Goal: Find contact information: Find contact information

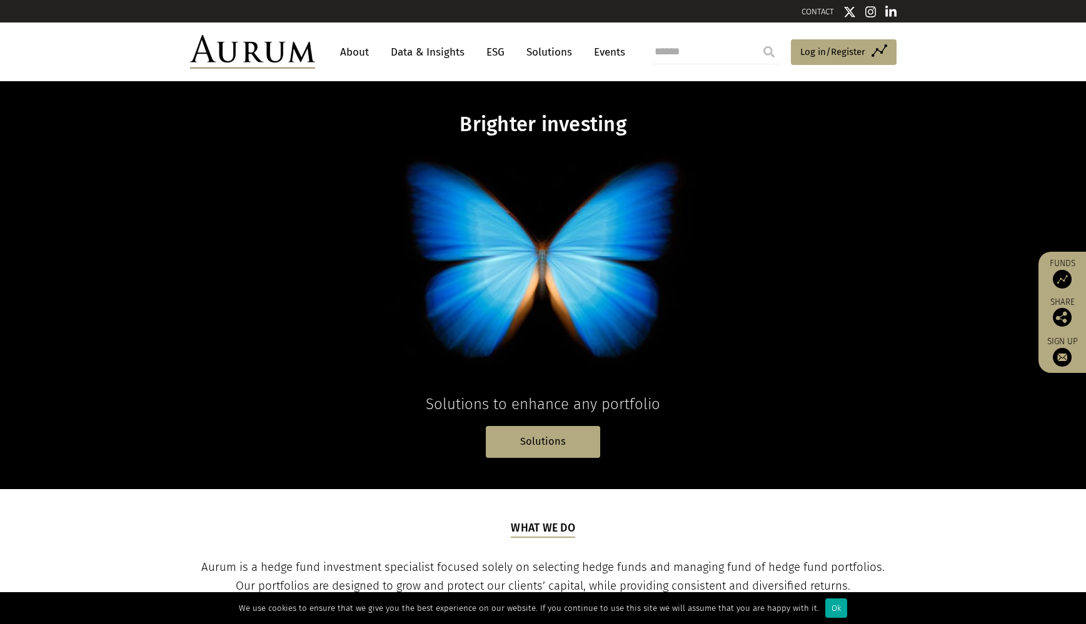
click at [607, 51] on link "Events" at bounding box center [607, 52] width 38 height 23
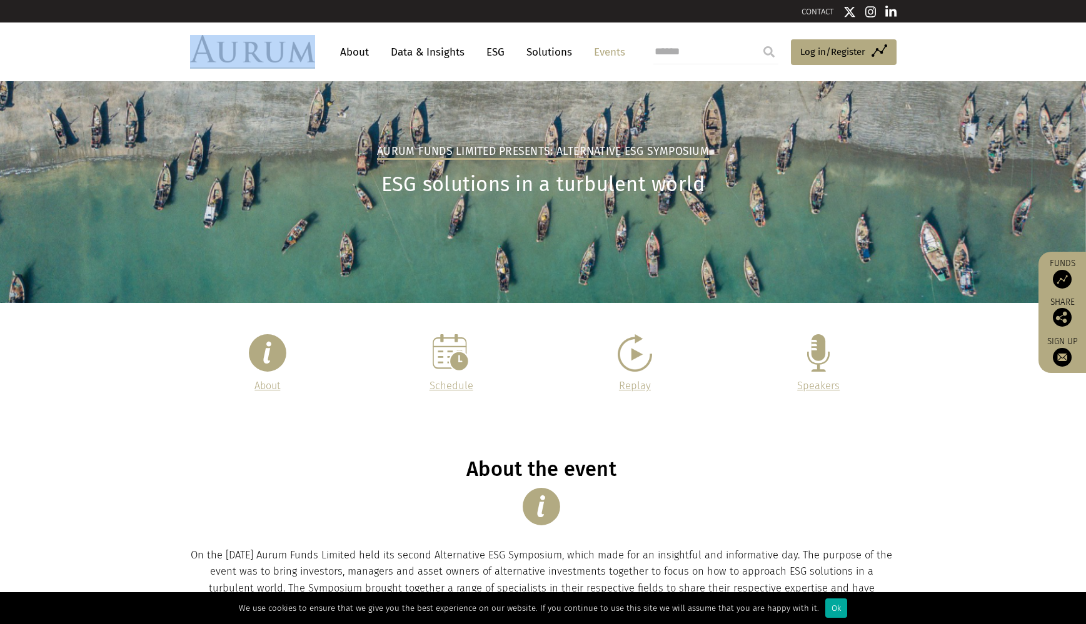
click at [314, 51] on div "About Data & Insights ESG Solutions Events Access Funds Log in/Register Sign ou…" at bounding box center [543, 52] width 706 height 34
click at [349, 54] on link "About" at bounding box center [354, 52] width 41 height 23
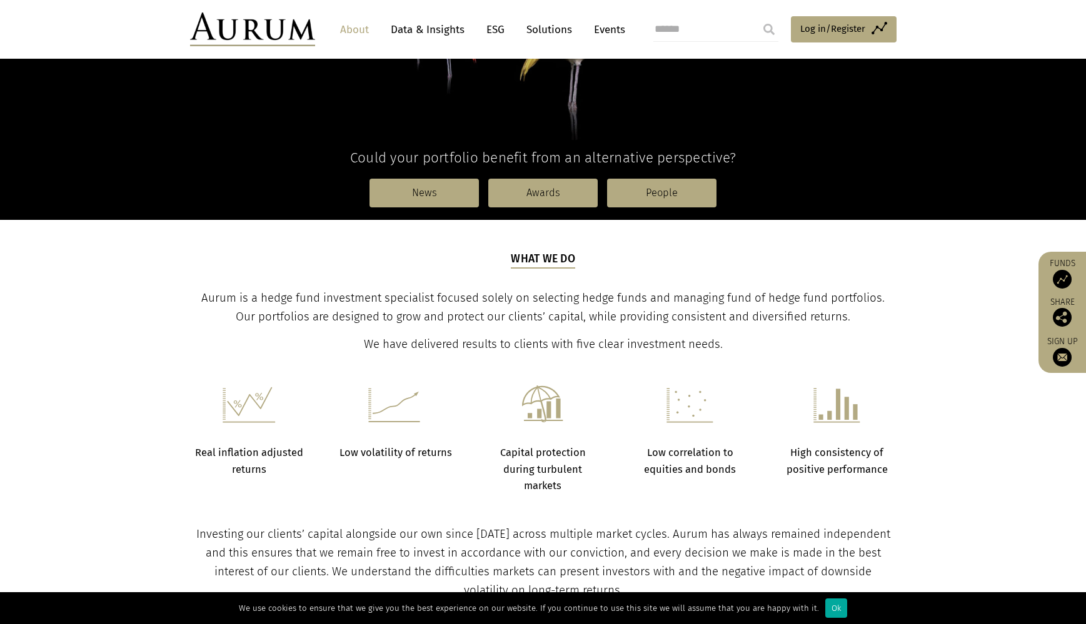
scroll to position [269, 0]
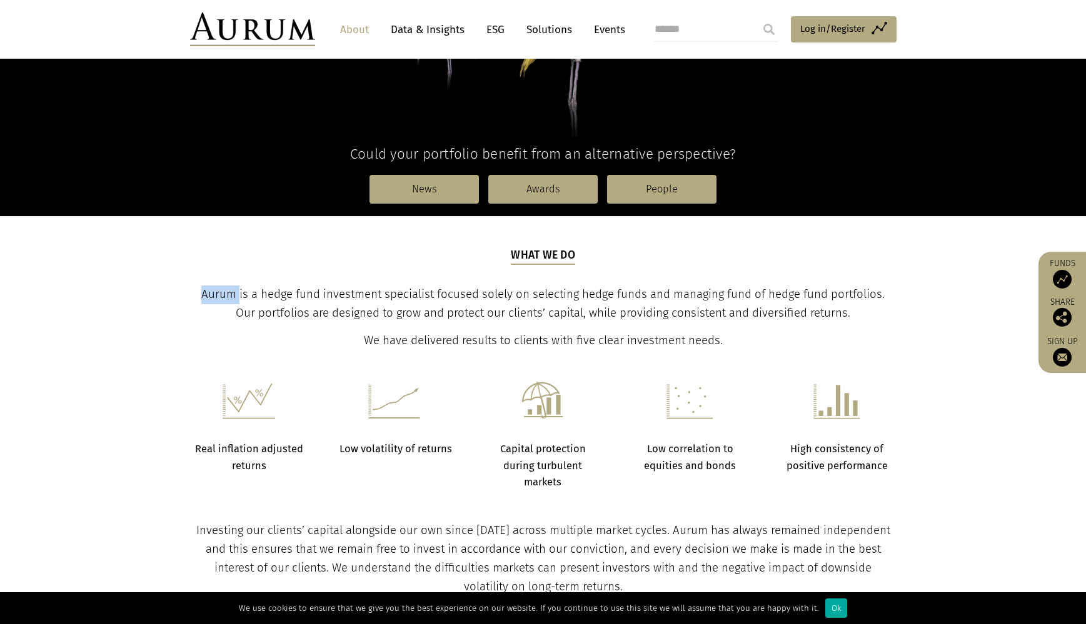
drag, startPoint x: 239, startPoint y: 293, endPoint x: 204, endPoint y: 291, distance: 35.7
click at [204, 291] on span "Aurum is a hedge fund investment specialist focused solely on selecting hedge f…" at bounding box center [542, 304] width 683 height 33
copy span "Aurum"
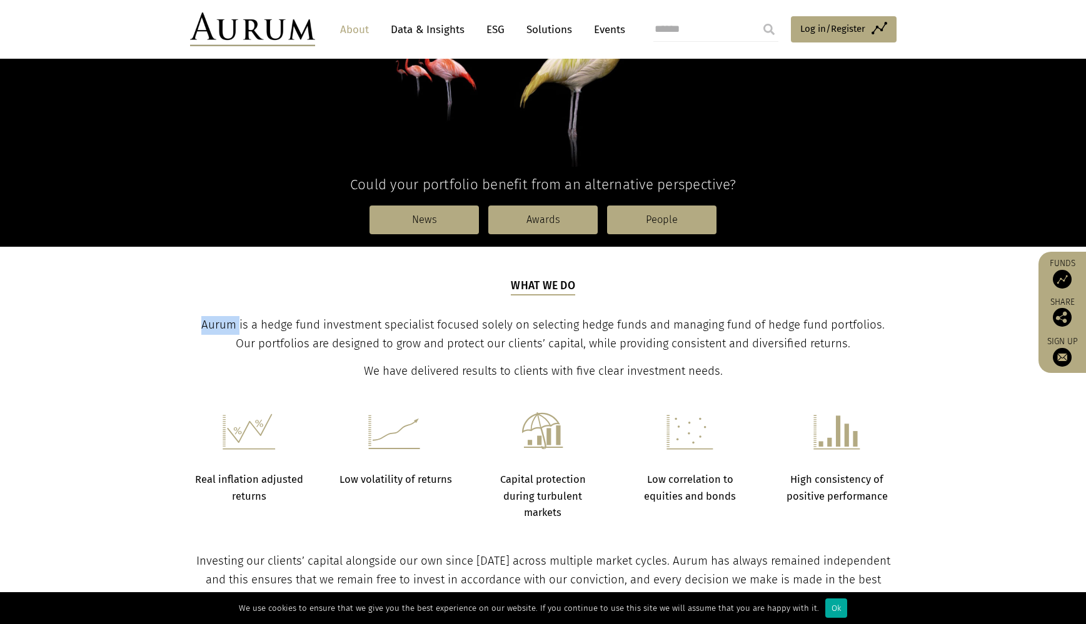
scroll to position [243, 0]
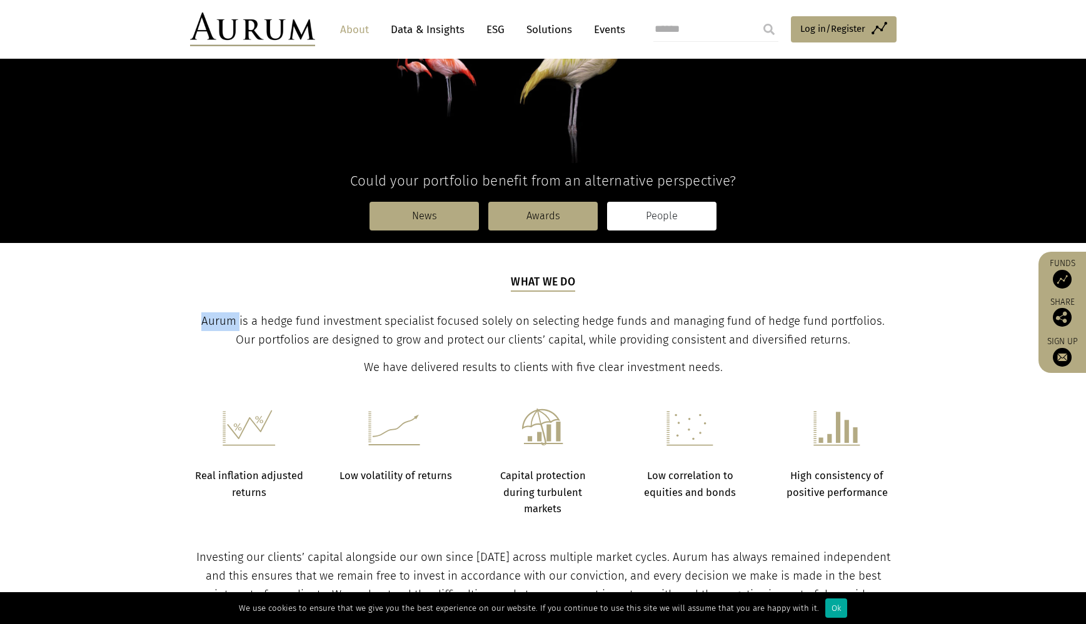
click at [660, 214] on link "People" at bounding box center [661, 216] width 109 height 29
click at [661, 218] on link "People" at bounding box center [661, 216] width 109 height 29
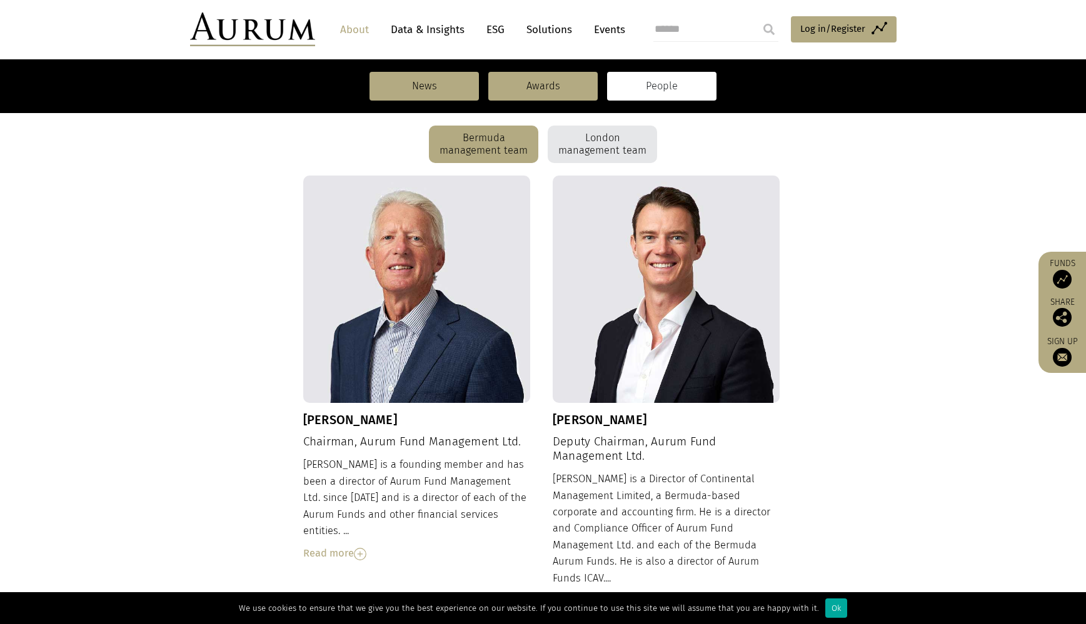
scroll to position [341, 0]
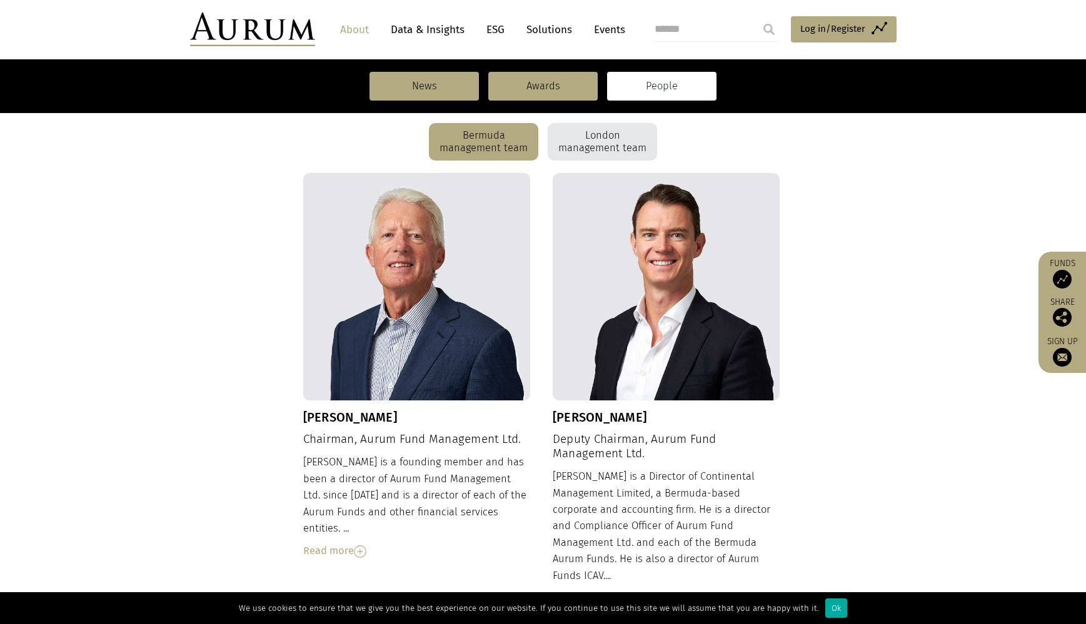
click at [357, 546] on img at bounding box center [360, 552] width 13 height 13
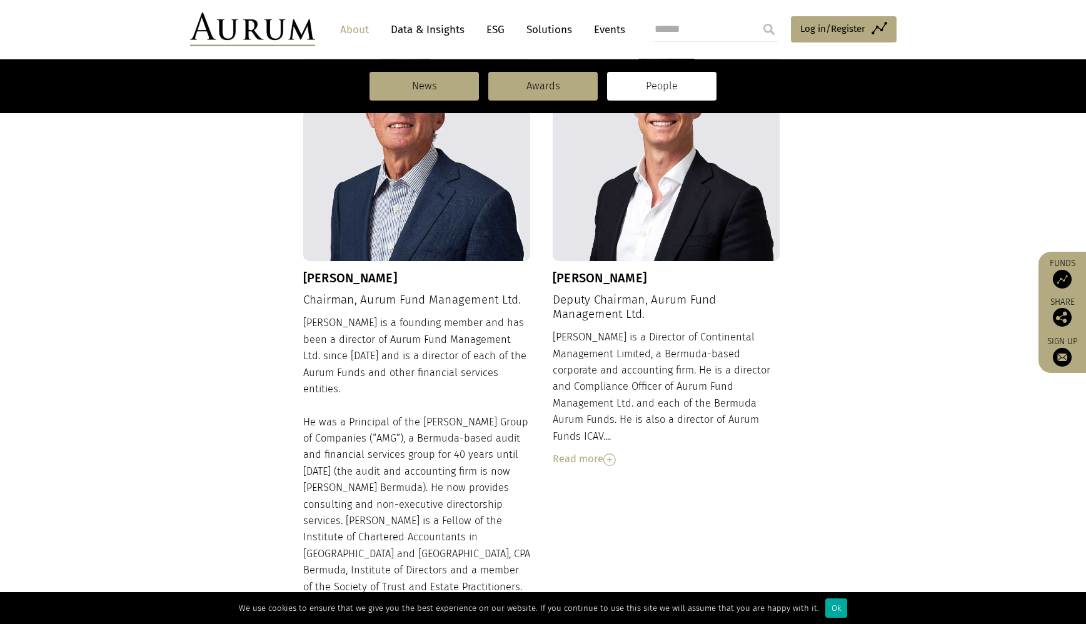
scroll to position [471, 0]
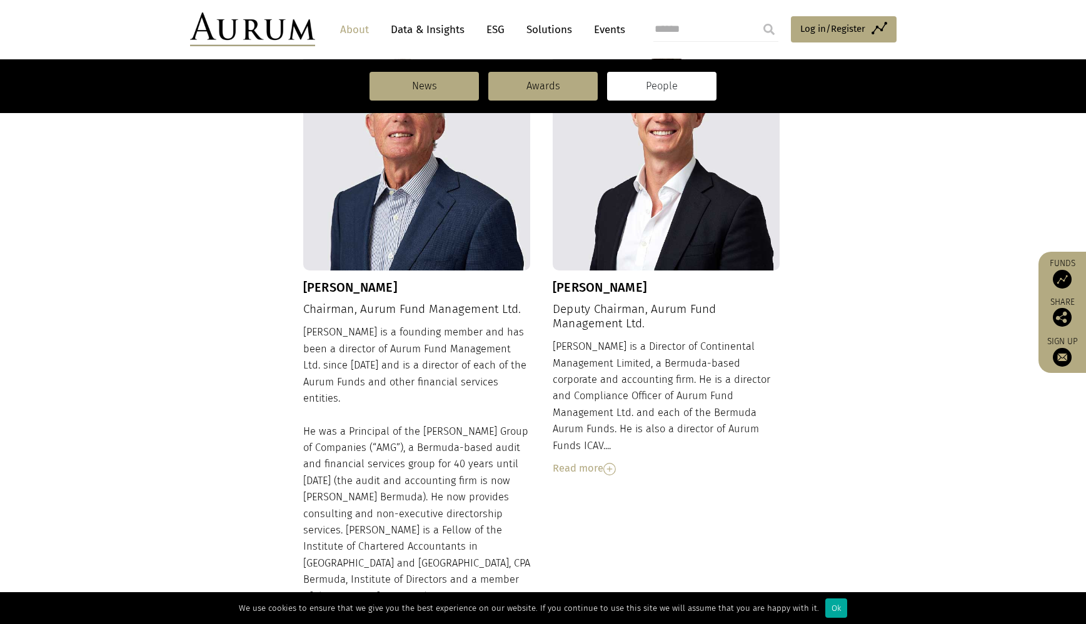
drag, startPoint x: 415, startPoint y: 286, endPoint x: 306, endPoint y: 283, distance: 109.5
click at [306, 283] on h3 "Dudley Cottingham" at bounding box center [417, 287] width 228 height 15
copy h3 "Dudley Cottingham"
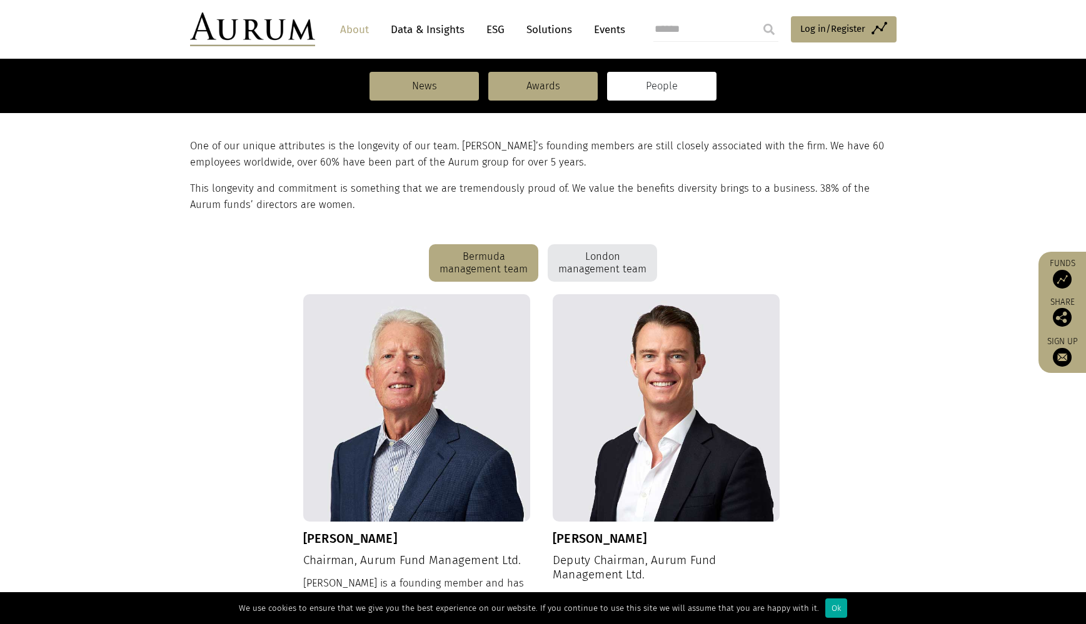
scroll to position [211, 0]
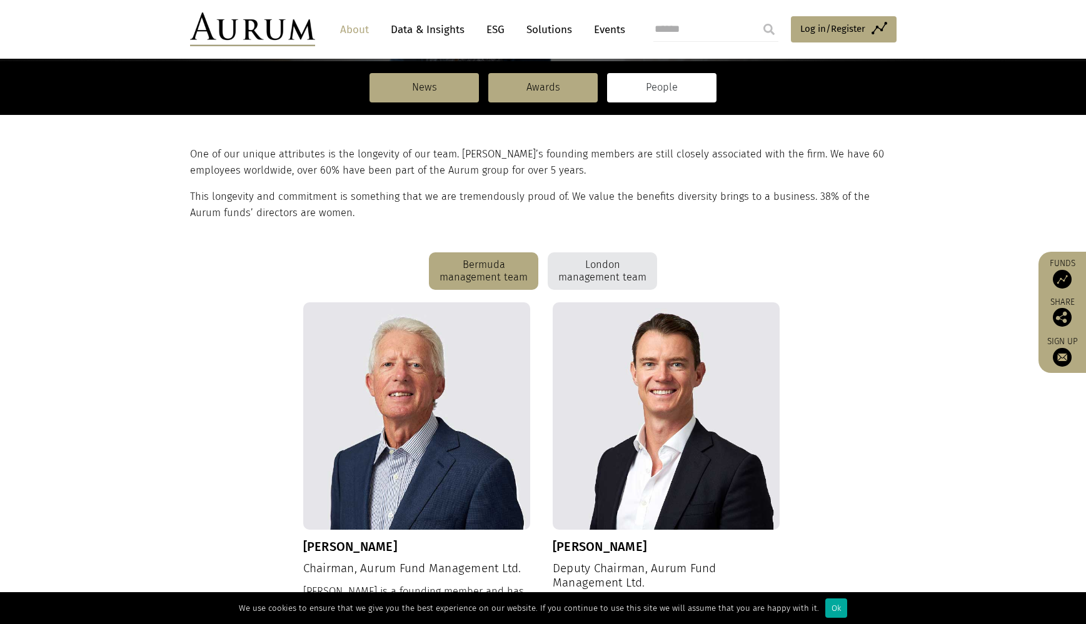
click at [434, 543] on h3 "Dudley Cottingham" at bounding box center [417, 546] width 228 height 15
drag, startPoint x: 416, startPoint y: 546, endPoint x: 321, endPoint y: 547, distance: 94.4
click at [321, 547] on h3 "Dudley Cottingham" at bounding box center [417, 546] width 228 height 15
click at [357, 543] on h3 "Dudley Cottingham" at bounding box center [417, 546] width 228 height 15
drag, startPoint x: 416, startPoint y: 544, endPoint x: 305, endPoint y: 544, distance: 111.3
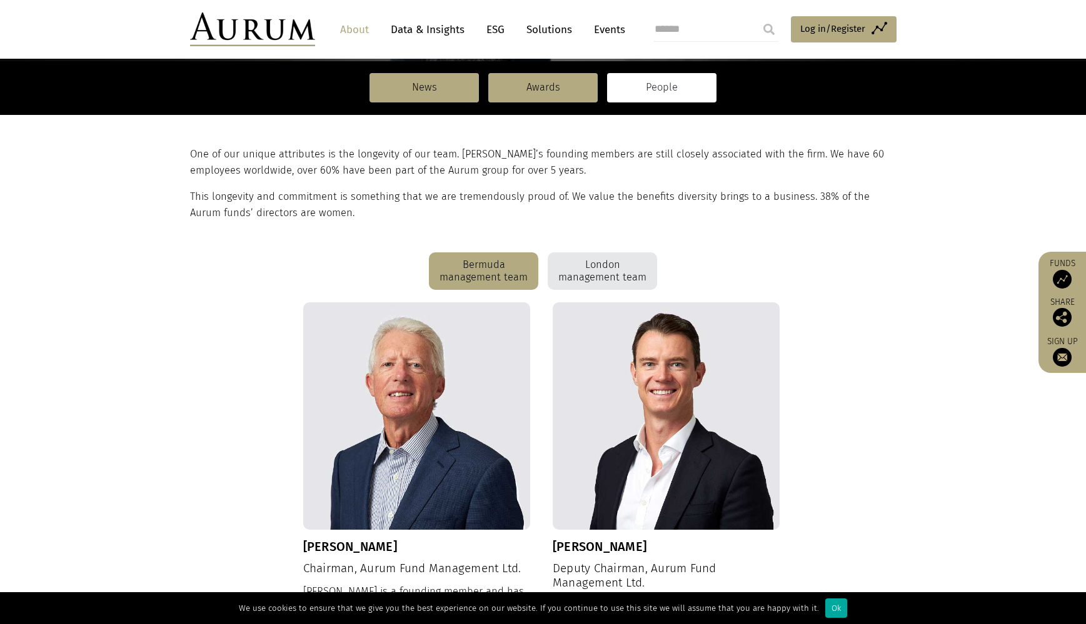
click at [305, 544] on h3 "Dudley Cottingham" at bounding box center [417, 546] width 228 height 15
copy h3 "Dudley Cottingham"
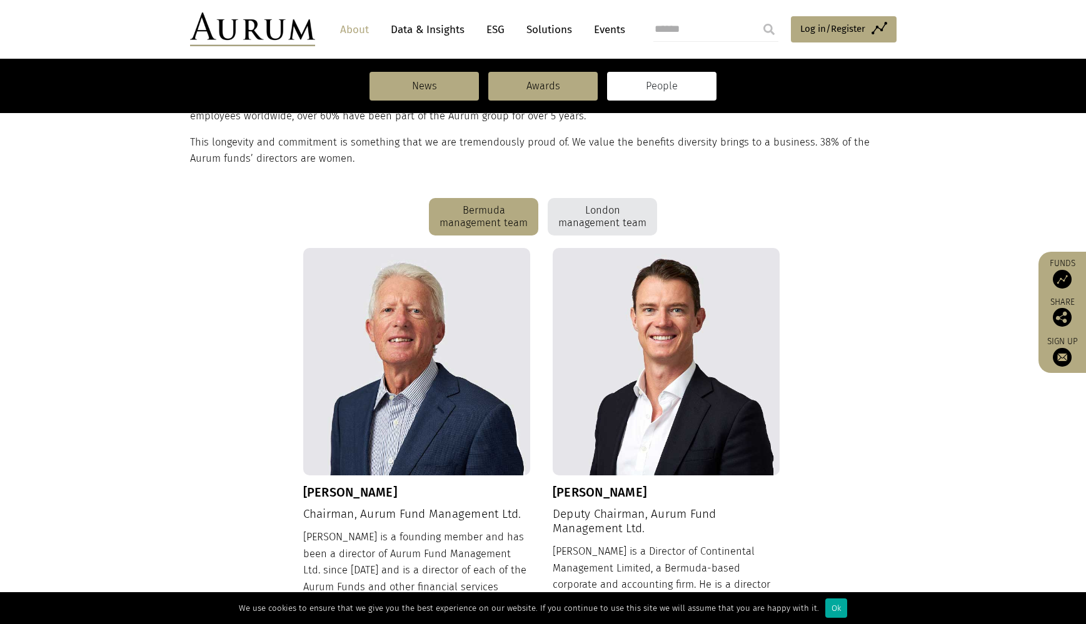
scroll to position [271, 0]
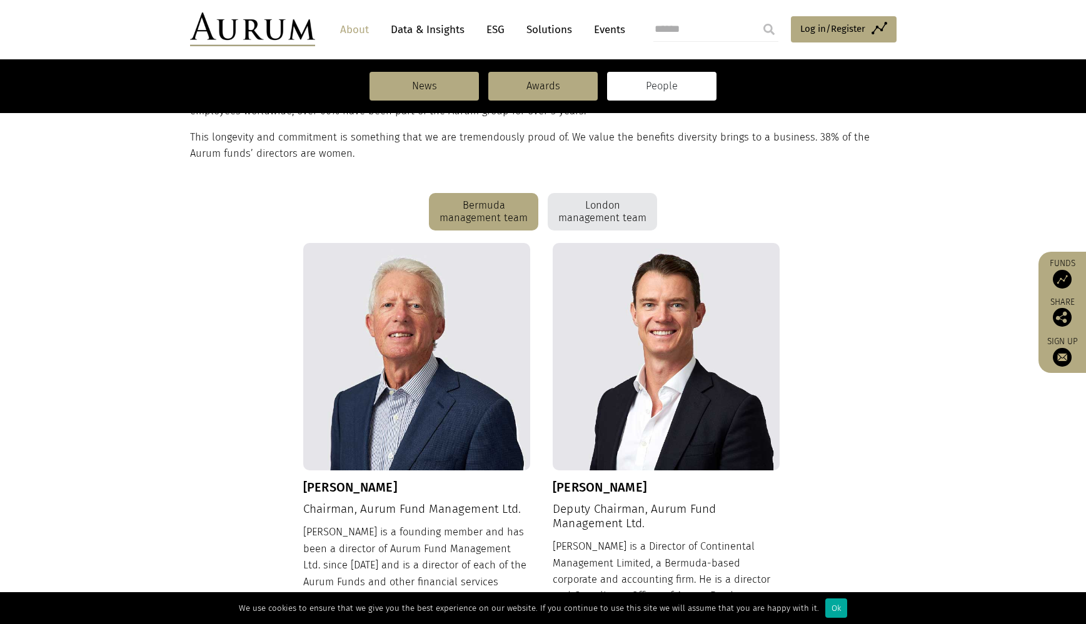
click at [611, 209] on div "London management team" at bounding box center [602, 212] width 109 height 38
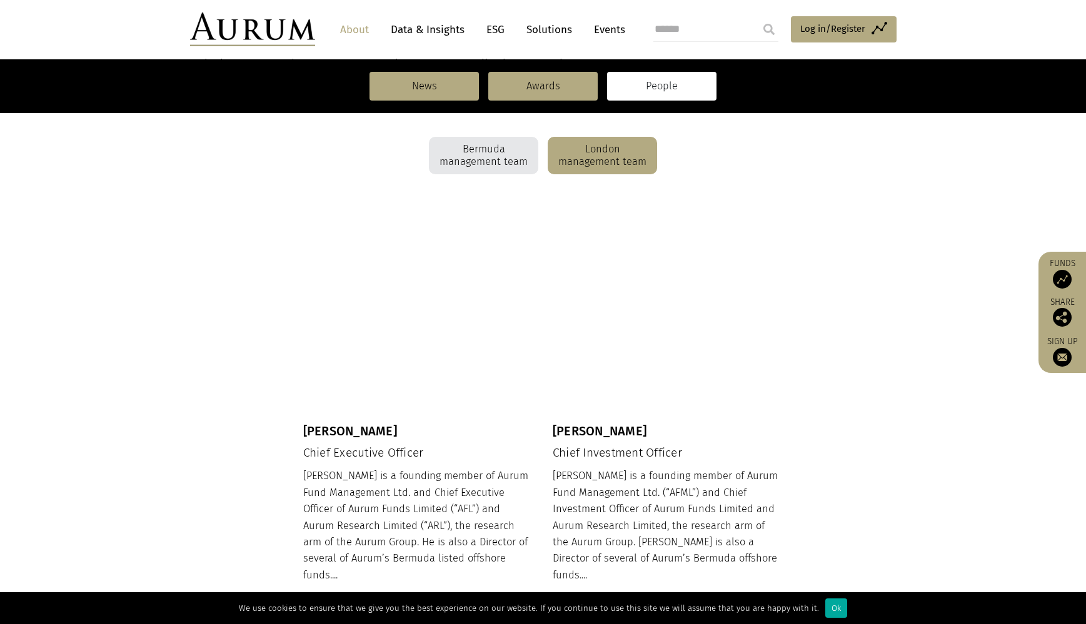
scroll to position [331, 0]
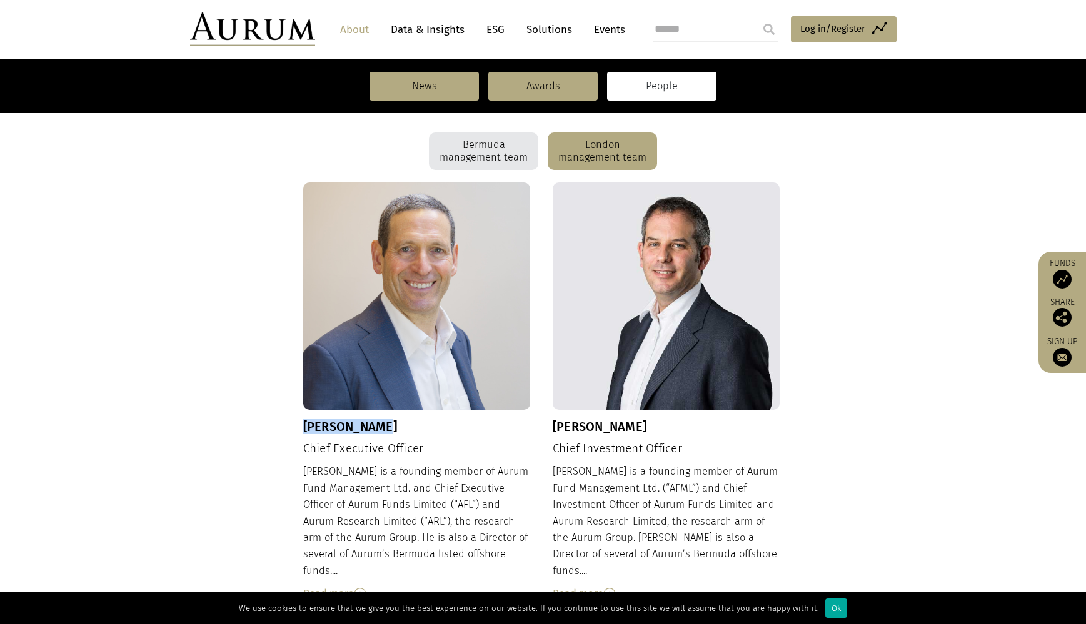
drag, startPoint x: 383, startPoint y: 426, endPoint x: 305, endPoint y: 423, distance: 77.6
click at [305, 423] on h3 "Kevin Gundle" at bounding box center [417, 426] width 228 height 15
copy h3 "Kevin Gundle"
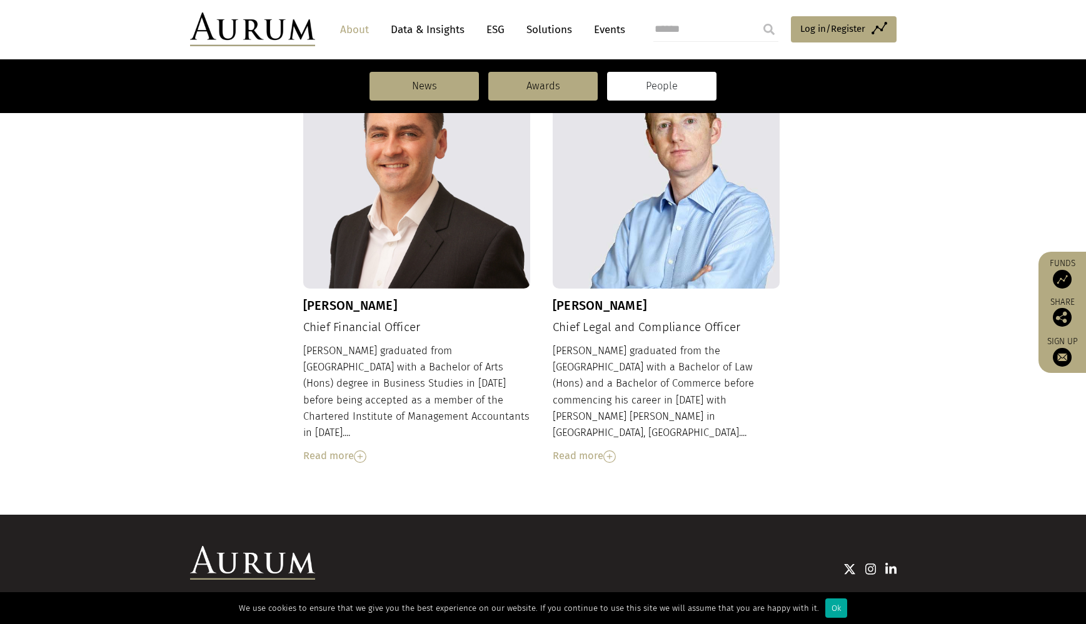
scroll to position [1295, 0]
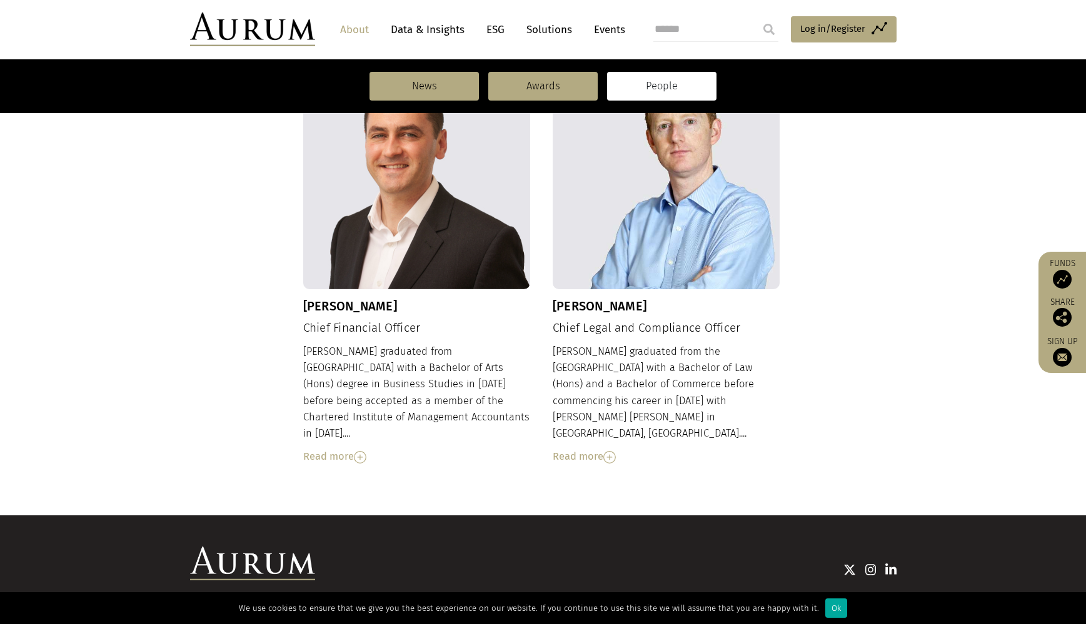
click at [643, 611] on link "Contact" at bounding box center [647, 616] width 31 height 11
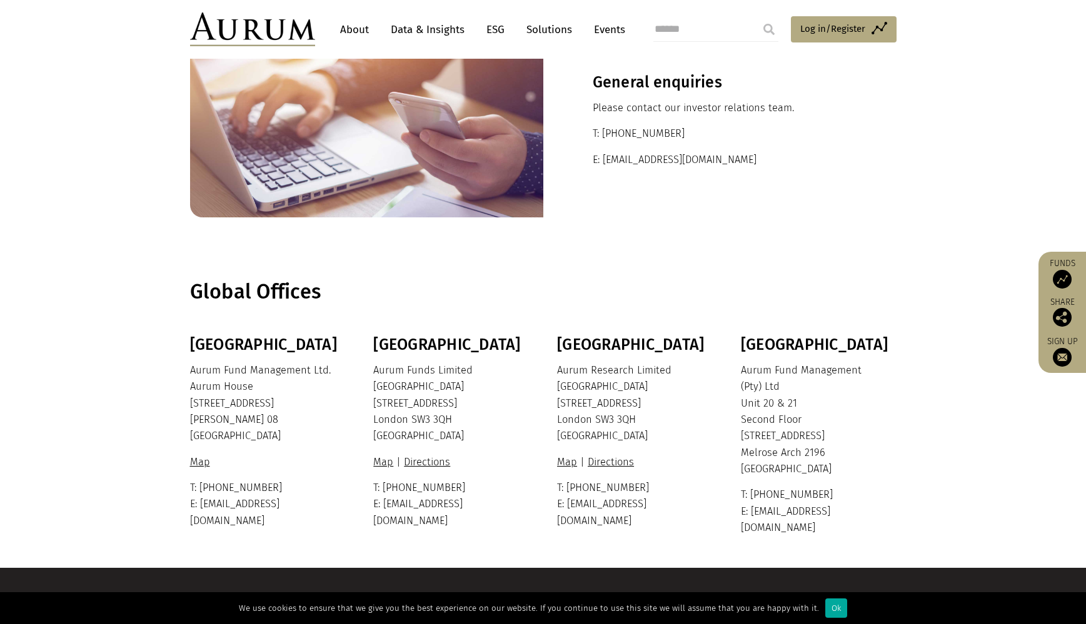
scroll to position [90, 0]
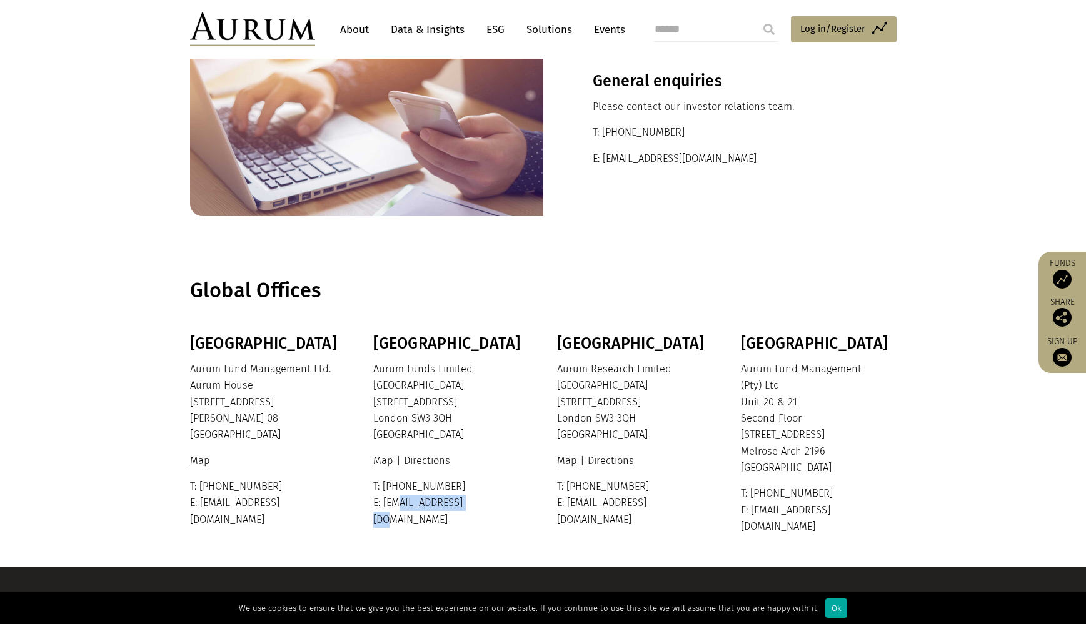
drag, startPoint x: 476, startPoint y: 501, endPoint x: 393, endPoint y: 503, distance: 83.1
click at [393, 503] on p "T: +44 20 7589 1130 E: ir@aurumfunds.com" at bounding box center [449, 503] width 153 height 49
copy p "@aurumfunds.com"
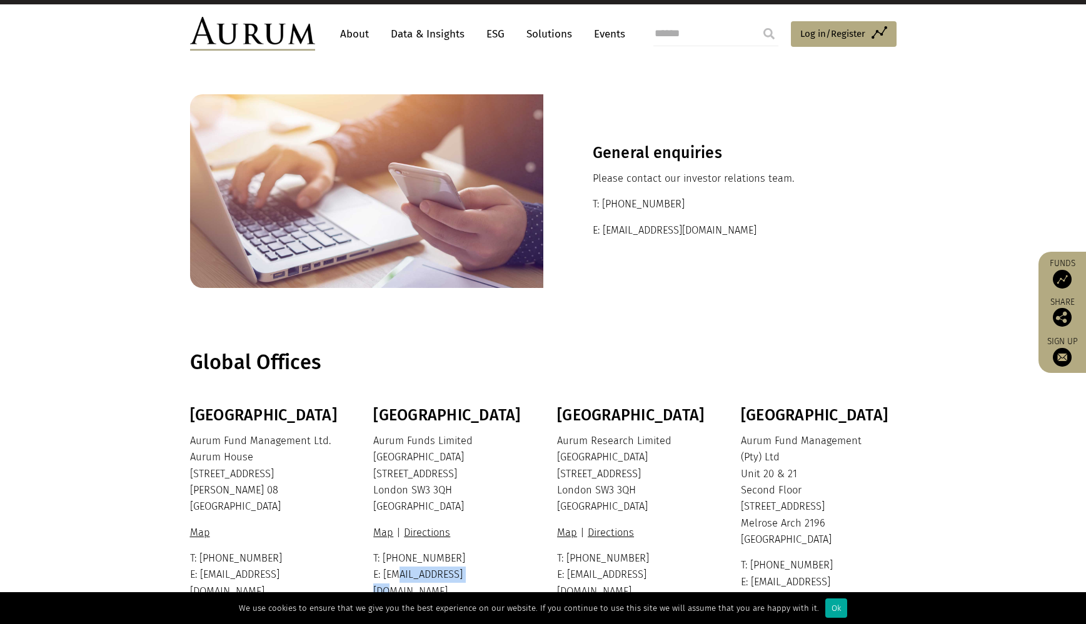
scroll to position [55, 0]
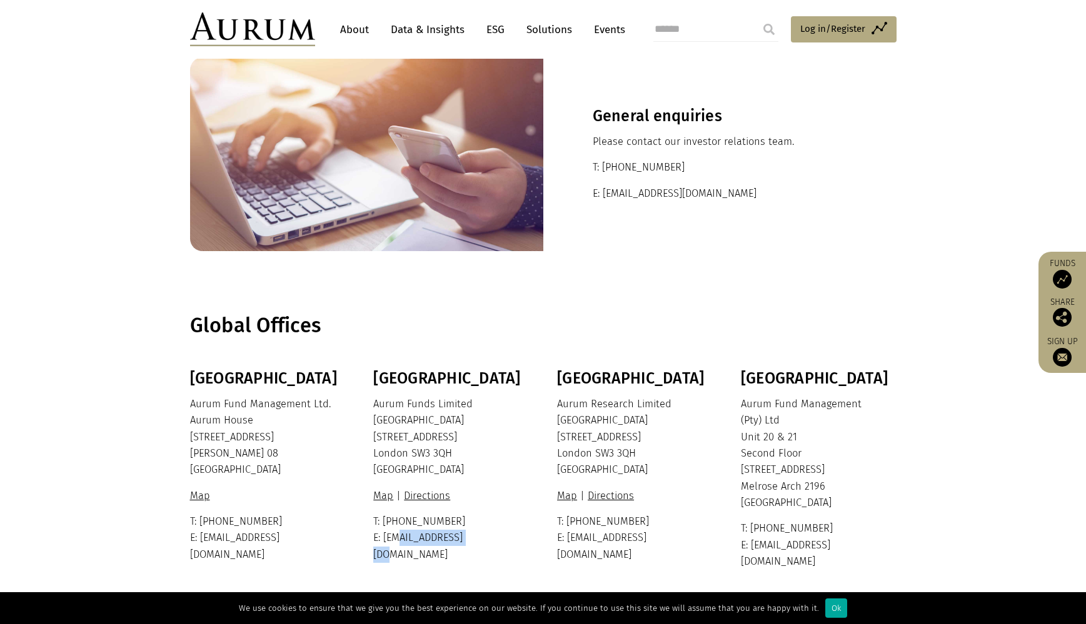
drag, startPoint x: 635, startPoint y: 449, endPoint x: 559, endPoint y: 443, distance: 75.9
click at [559, 443] on p "Aurum Research Limited Ixworth House 37 Ixworth Place London SW3 3QH United Kin…" at bounding box center [633, 437] width 153 height 83
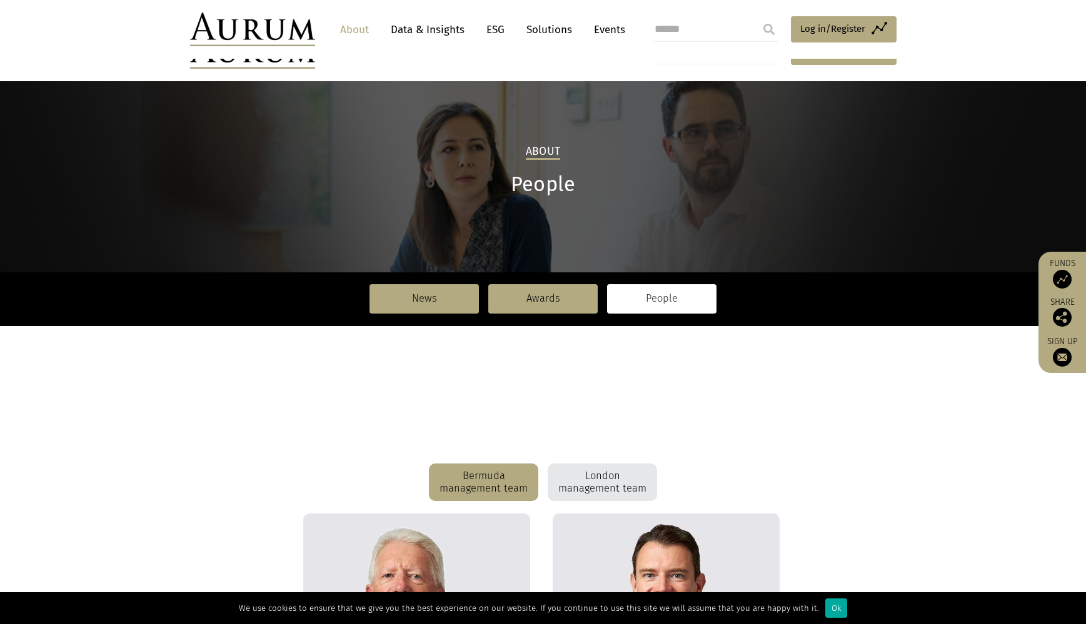
scroll to position [1292, 0]
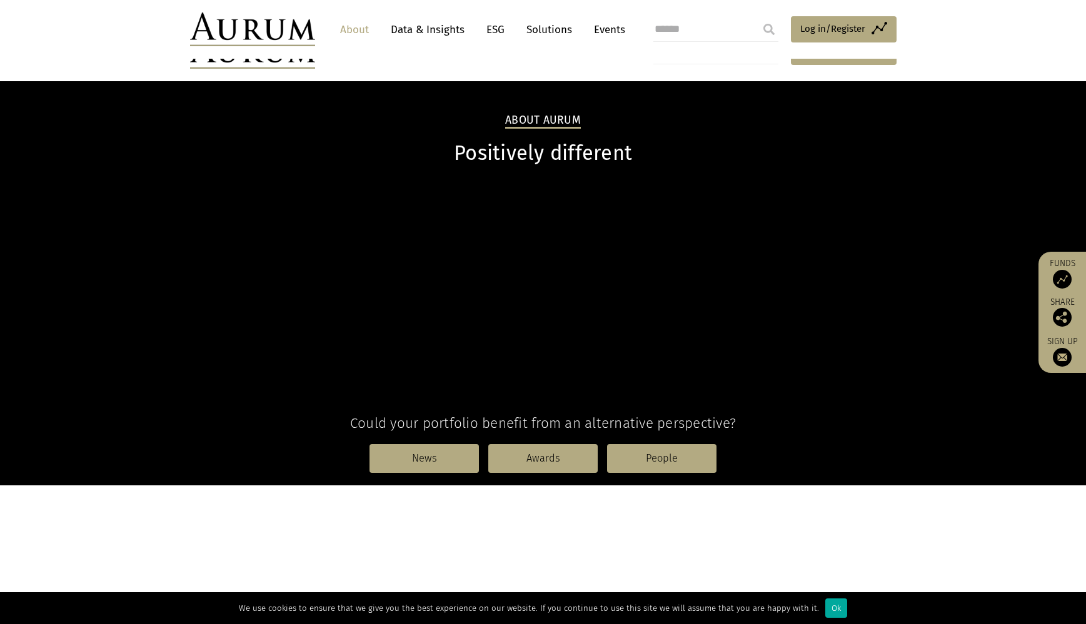
scroll to position [243, 0]
